Goal: Task Accomplishment & Management: Use online tool/utility

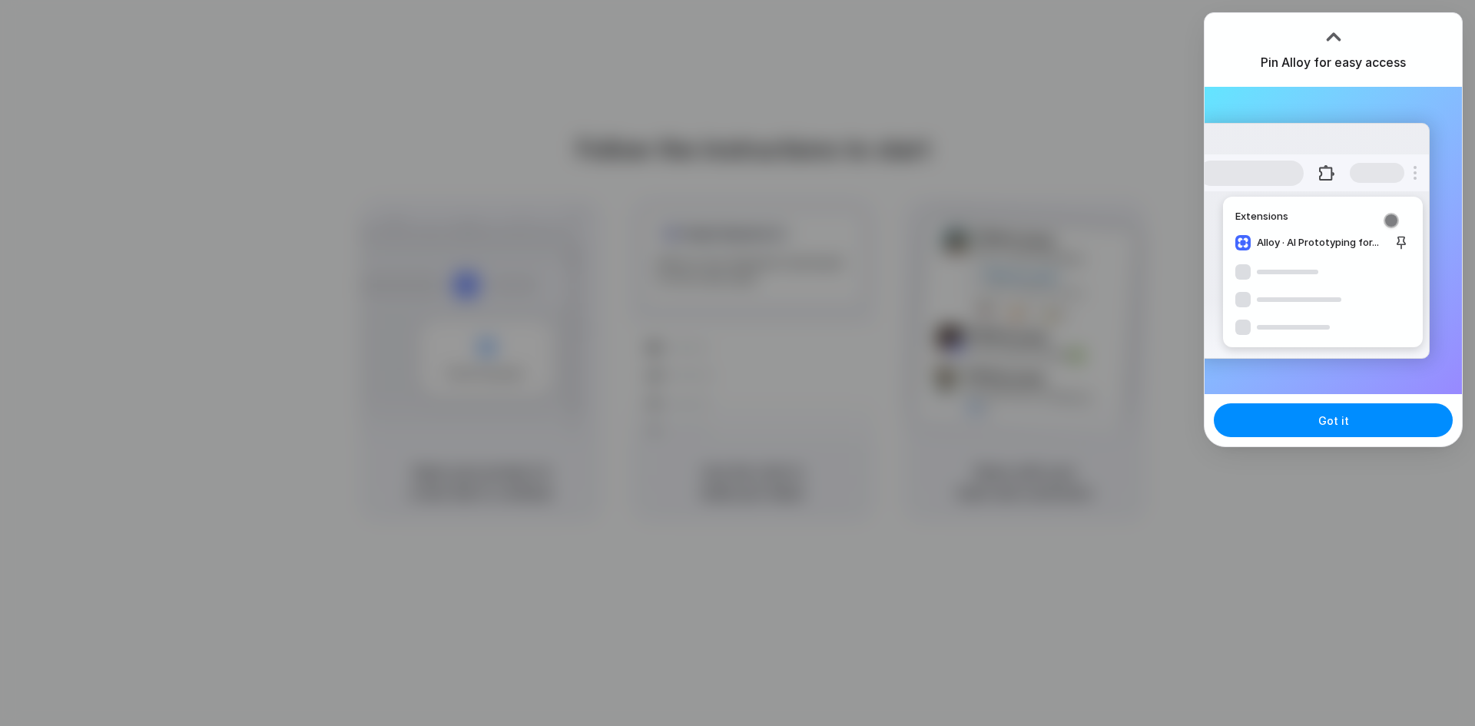
click at [1211, 418] on div "Got it" at bounding box center [1333, 420] width 257 height 52
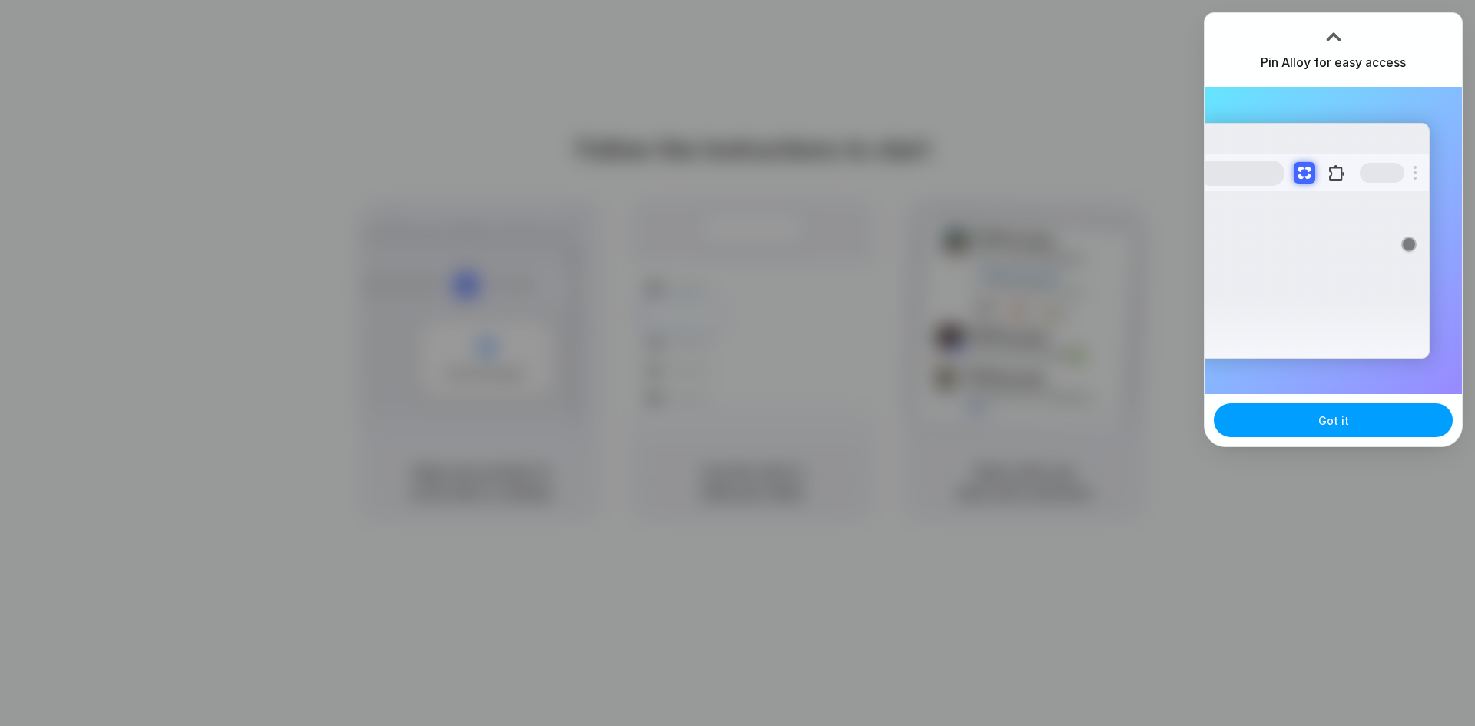
click at [1278, 406] on button "Got it" at bounding box center [1333, 420] width 239 height 34
